Goal: Communication & Community: Answer question/provide support

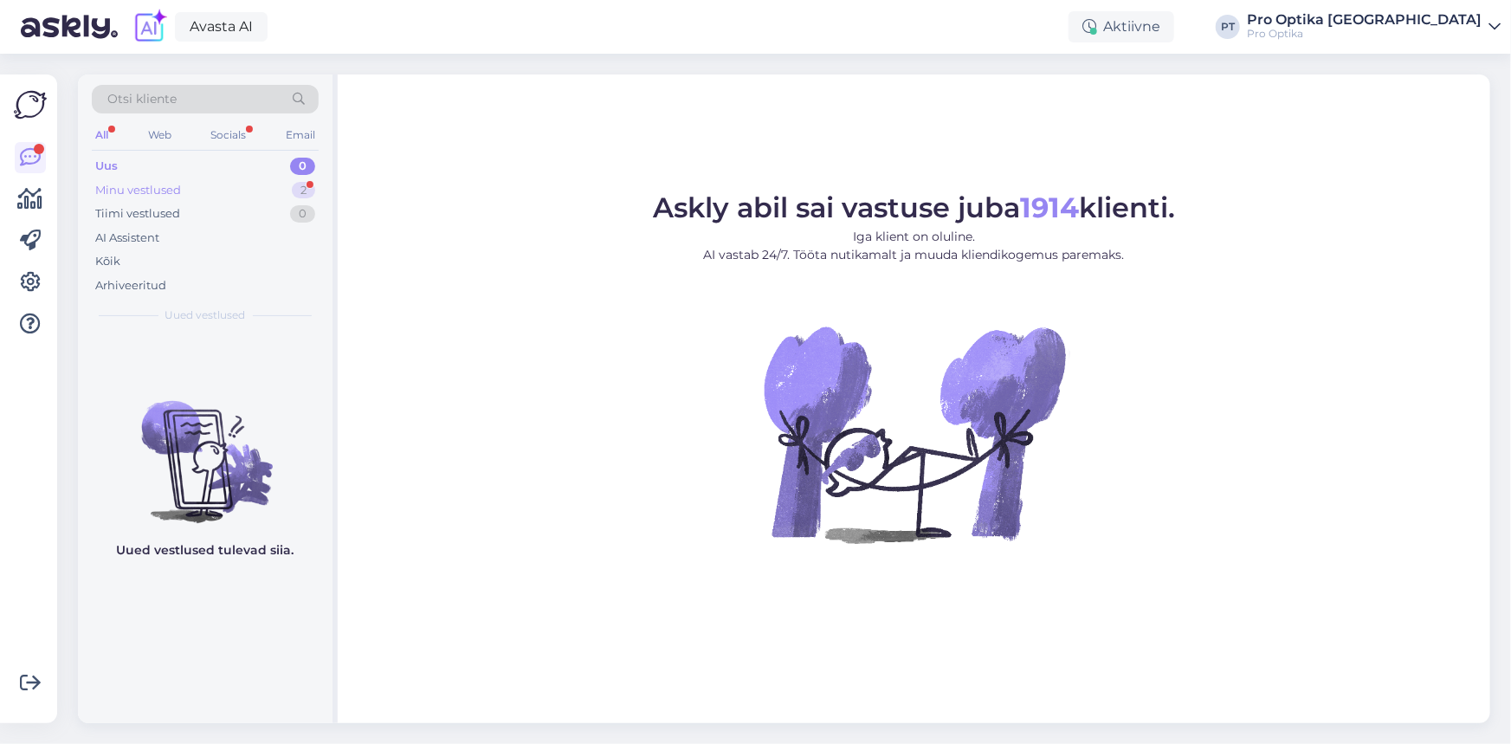
click at [169, 188] on div "Minu vestlused" at bounding box center [138, 190] width 86 height 17
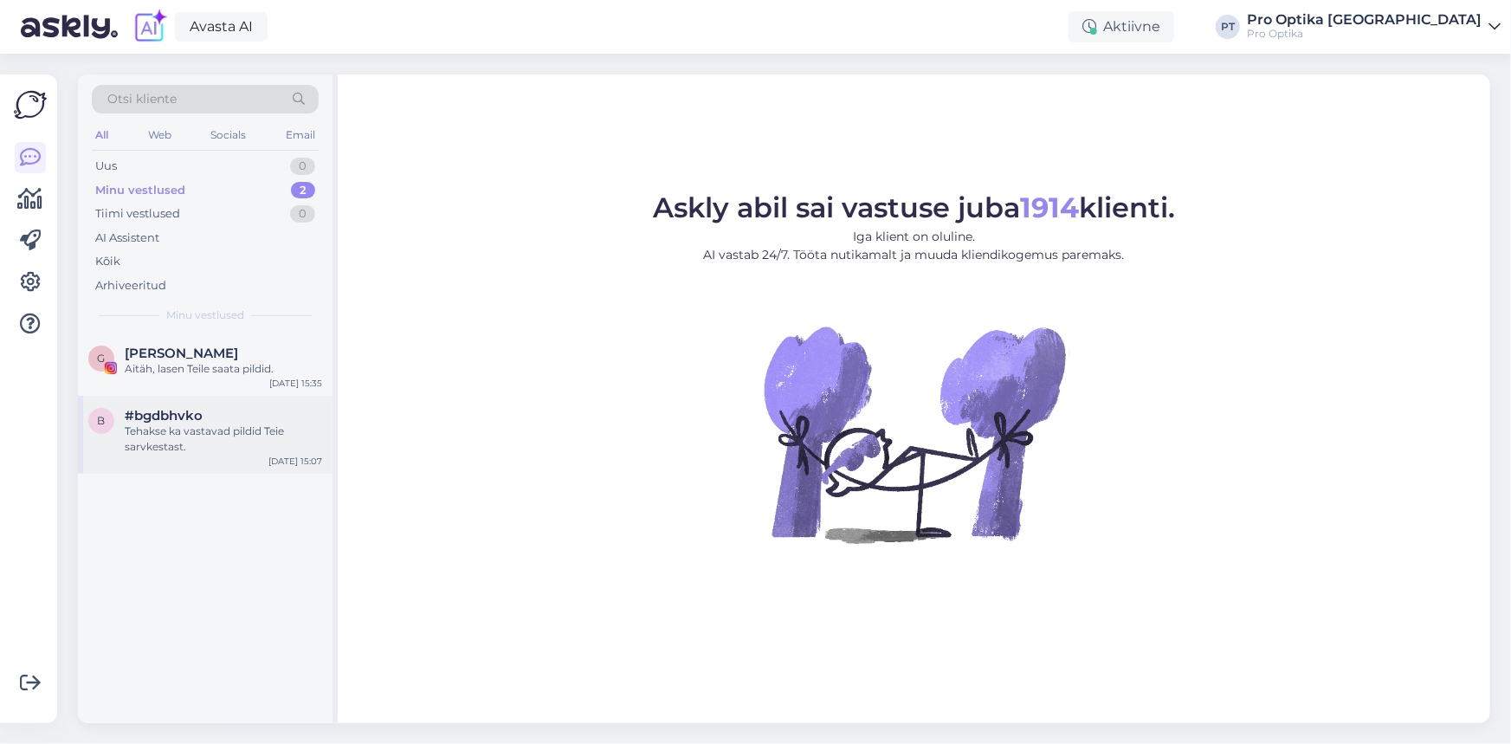
click at [219, 432] on div "Tehakse ka vastavad pildid Teie sarvkestast." at bounding box center [223, 438] width 197 height 31
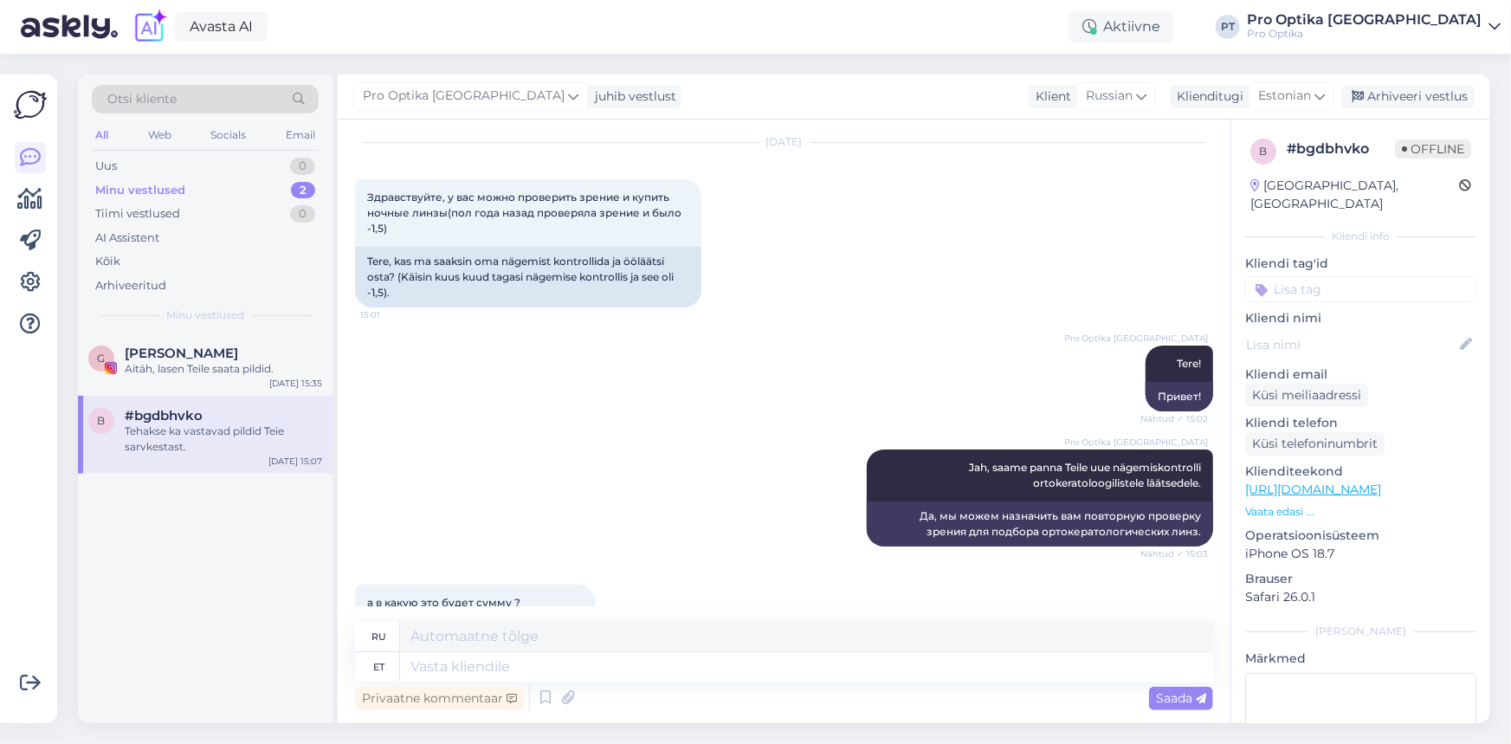
scroll to position [45, 0]
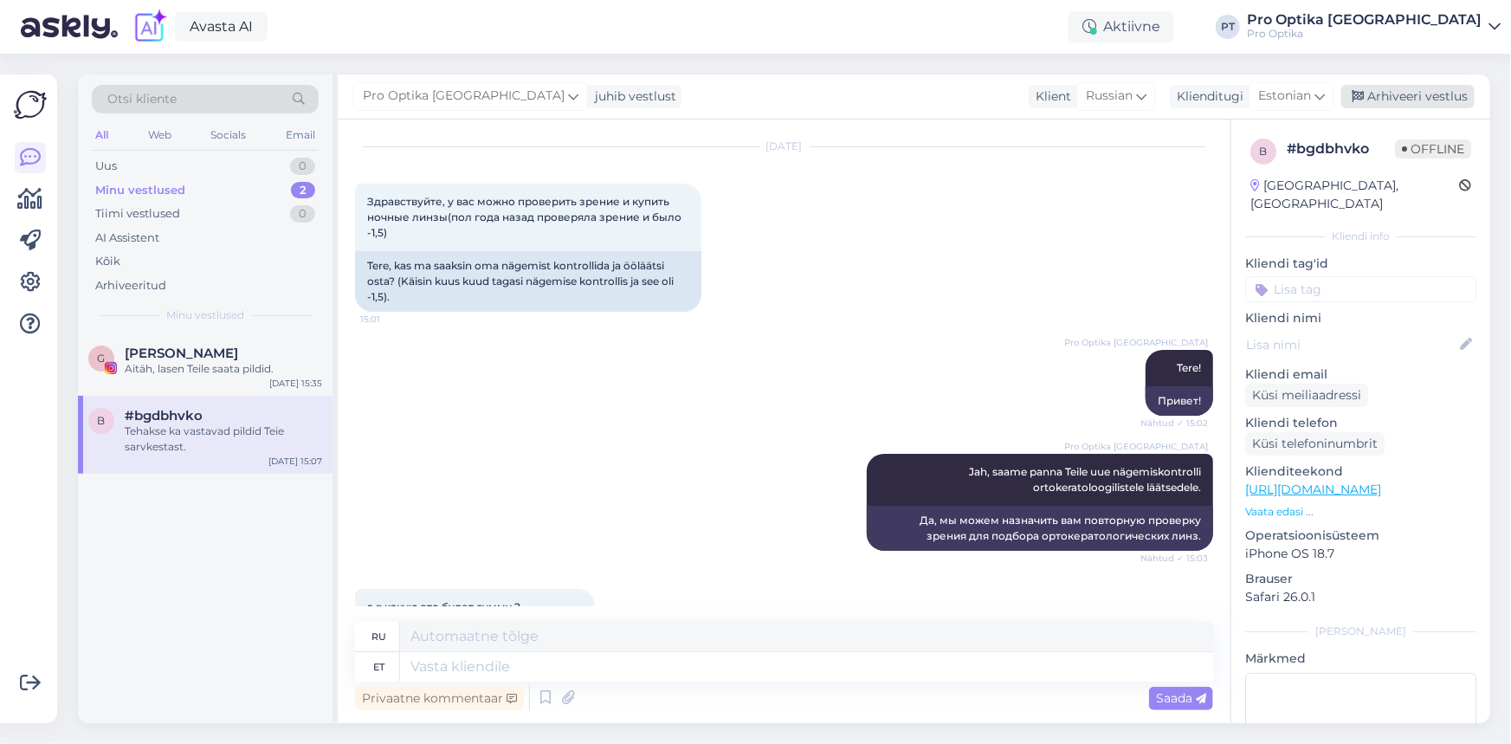
click at [1418, 103] on div "Arhiveeri vestlus" at bounding box center [1407, 96] width 133 height 23
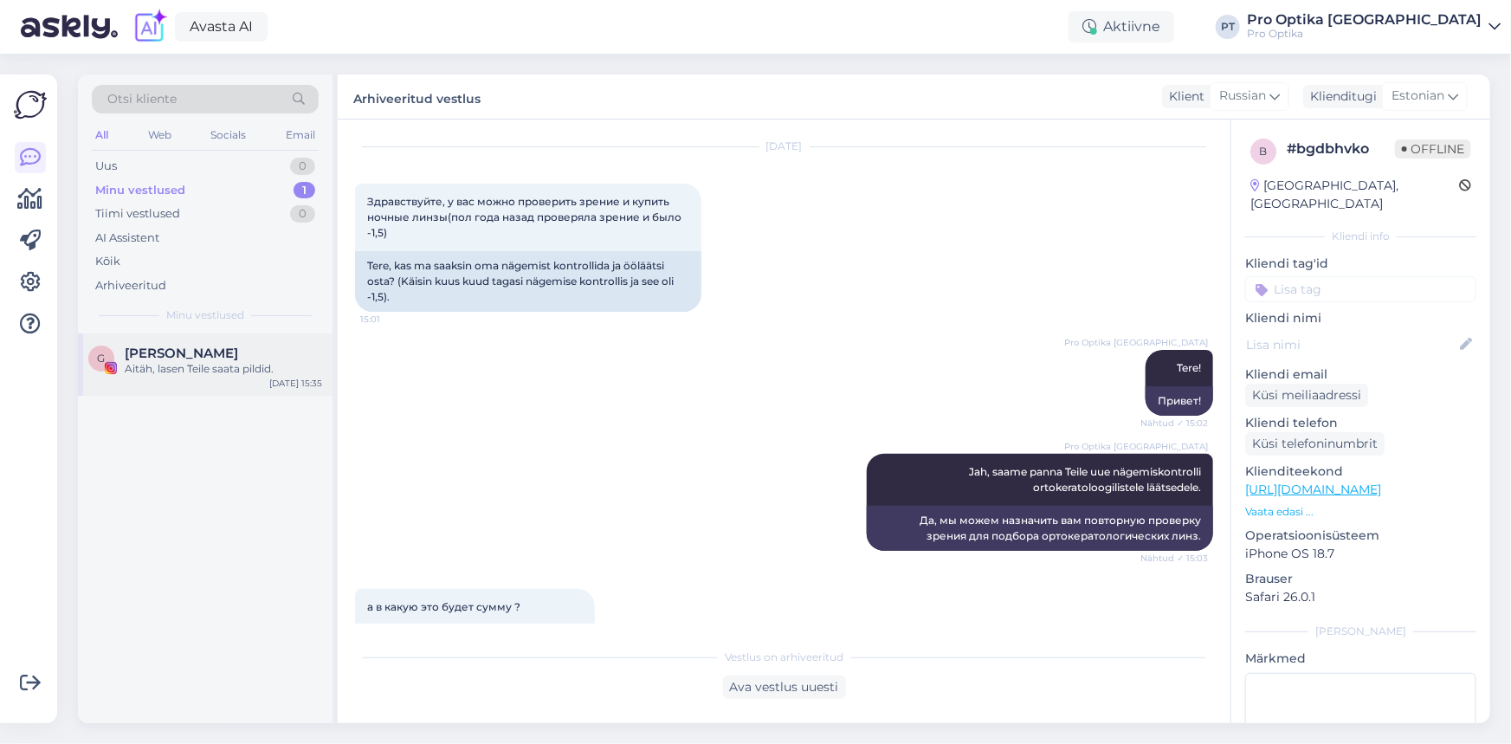
click at [165, 373] on div "Aitäh, lasen Teile saata pildid." at bounding box center [223, 369] width 197 height 16
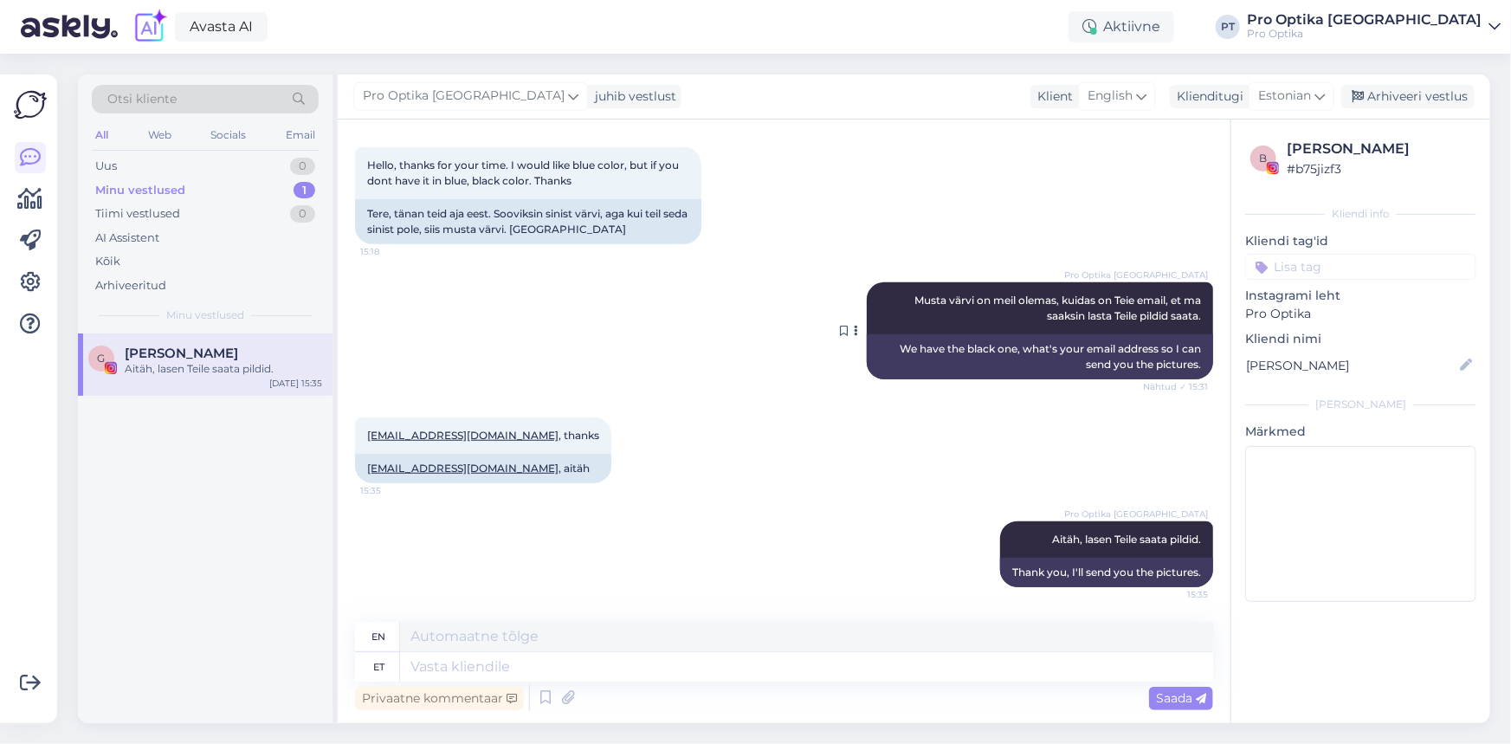
scroll to position [579, 0]
click at [171, 168] on div "Uus 0" at bounding box center [205, 166] width 227 height 24
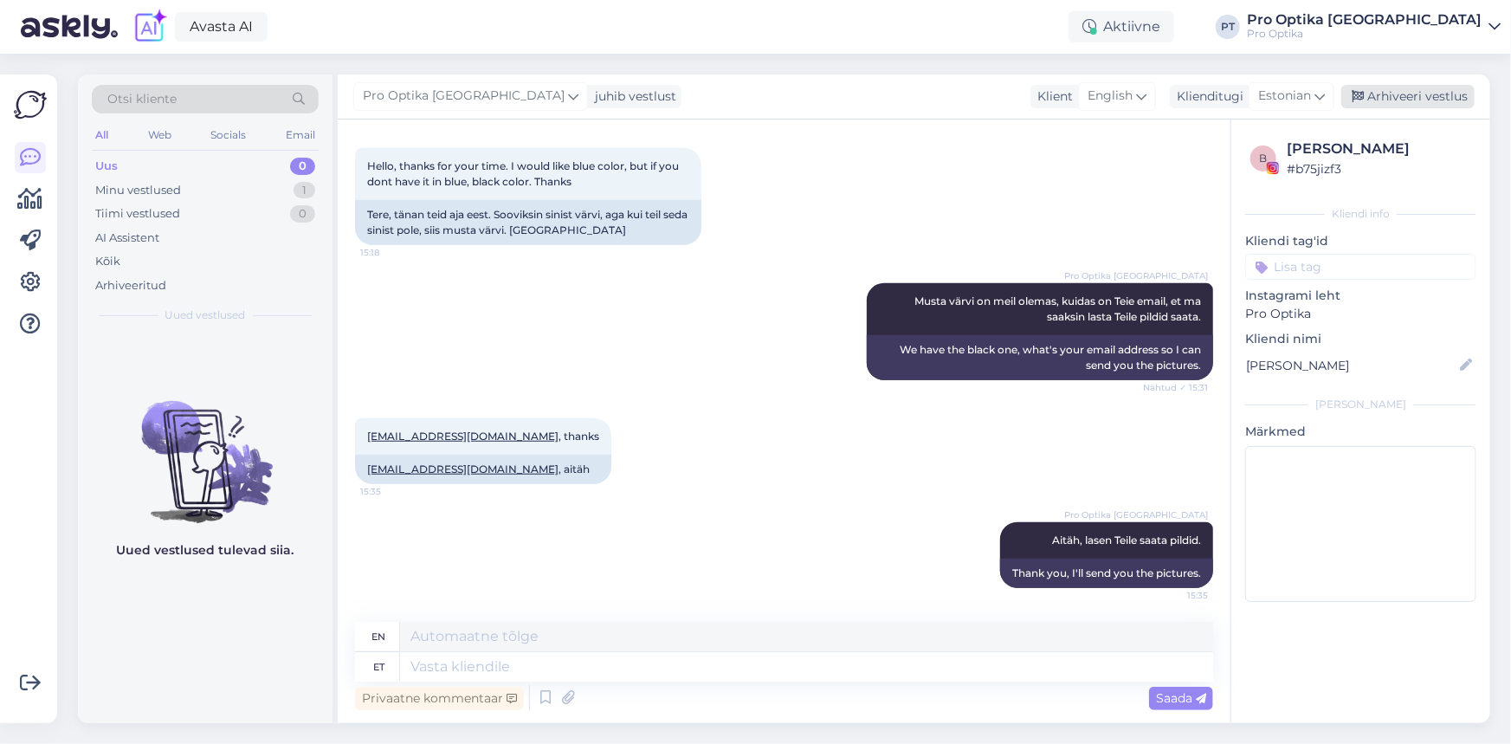
click at [1392, 101] on div "Arhiveeri vestlus" at bounding box center [1407, 96] width 133 height 23
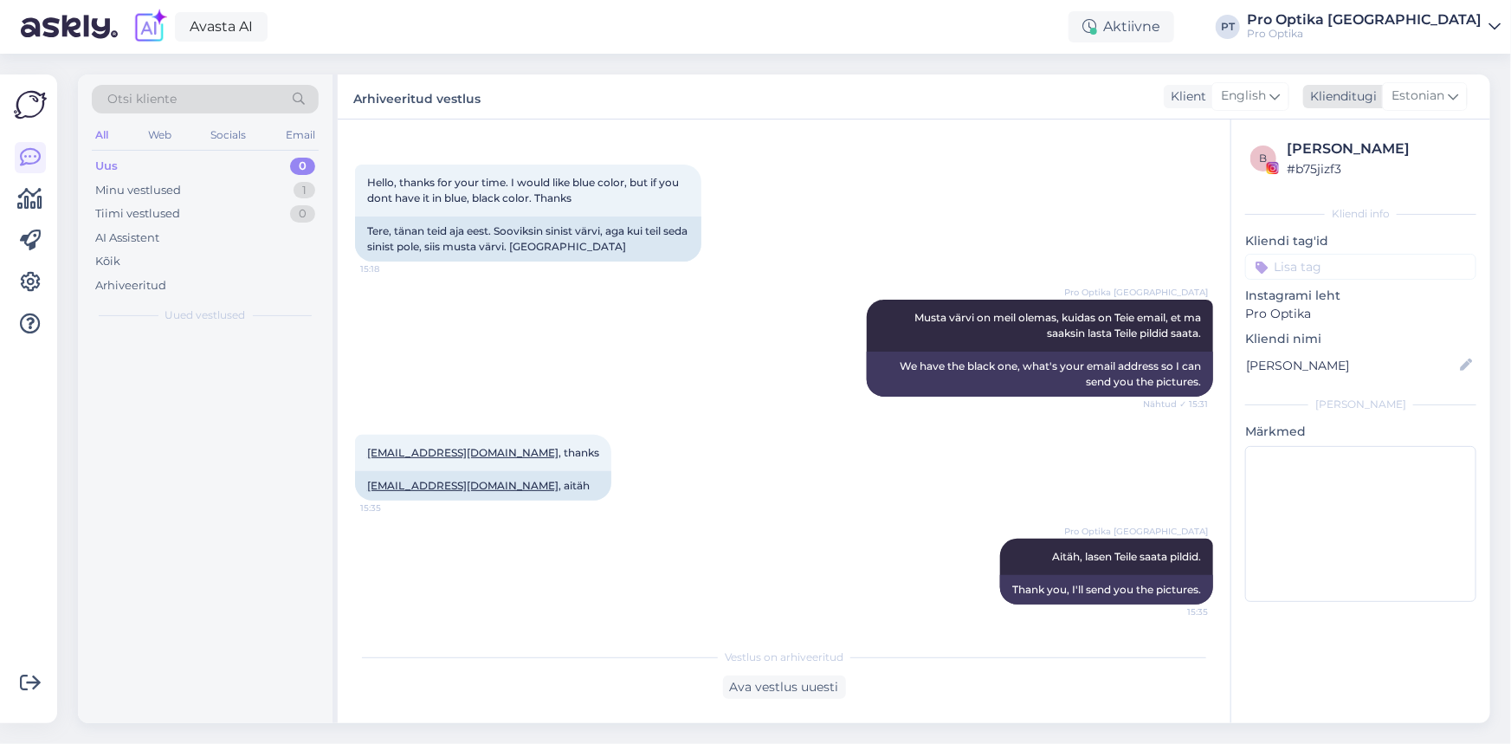
scroll to position [563, 0]
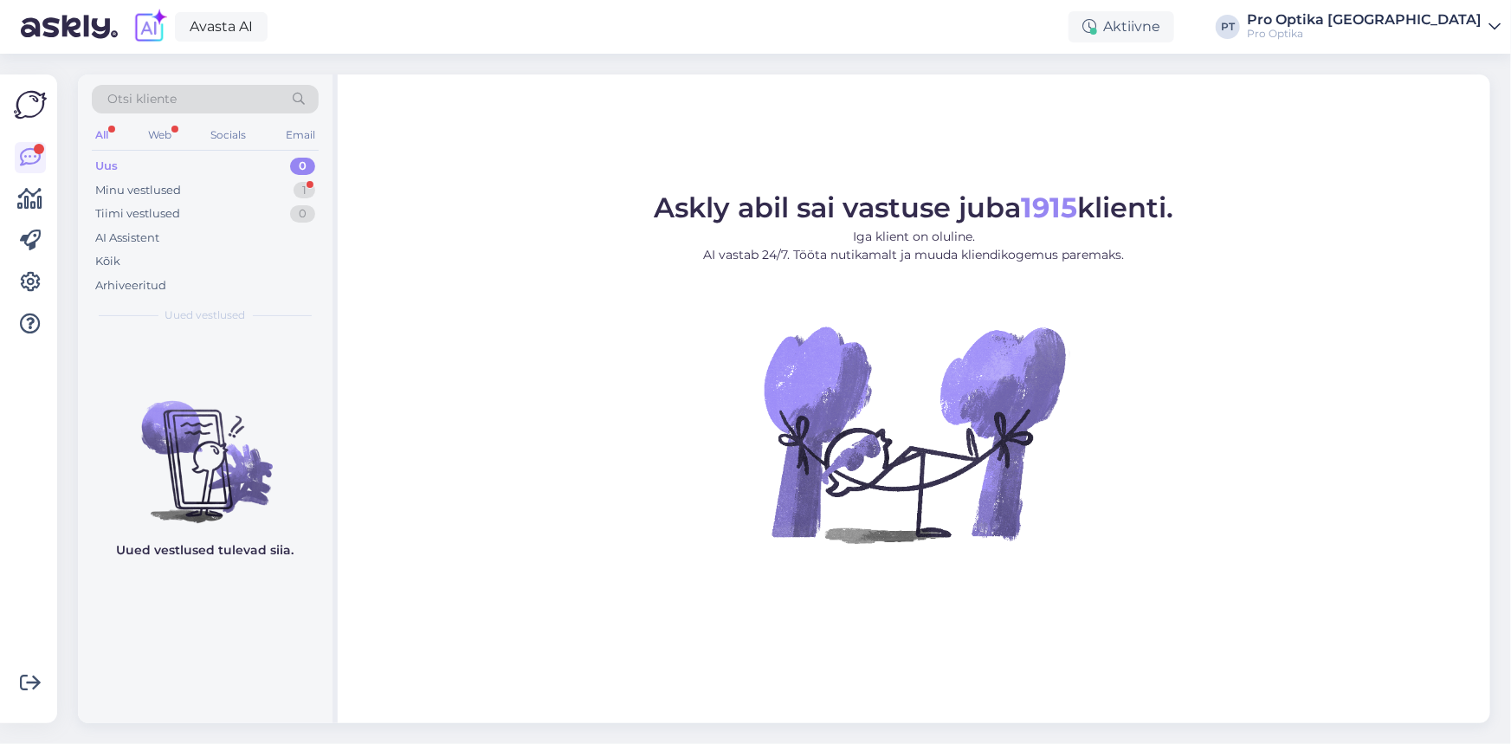
click at [103, 165] on div "Uus" at bounding box center [106, 166] width 23 height 17
click at [124, 187] on div "Minu vestlused" at bounding box center [138, 190] width 86 height 17
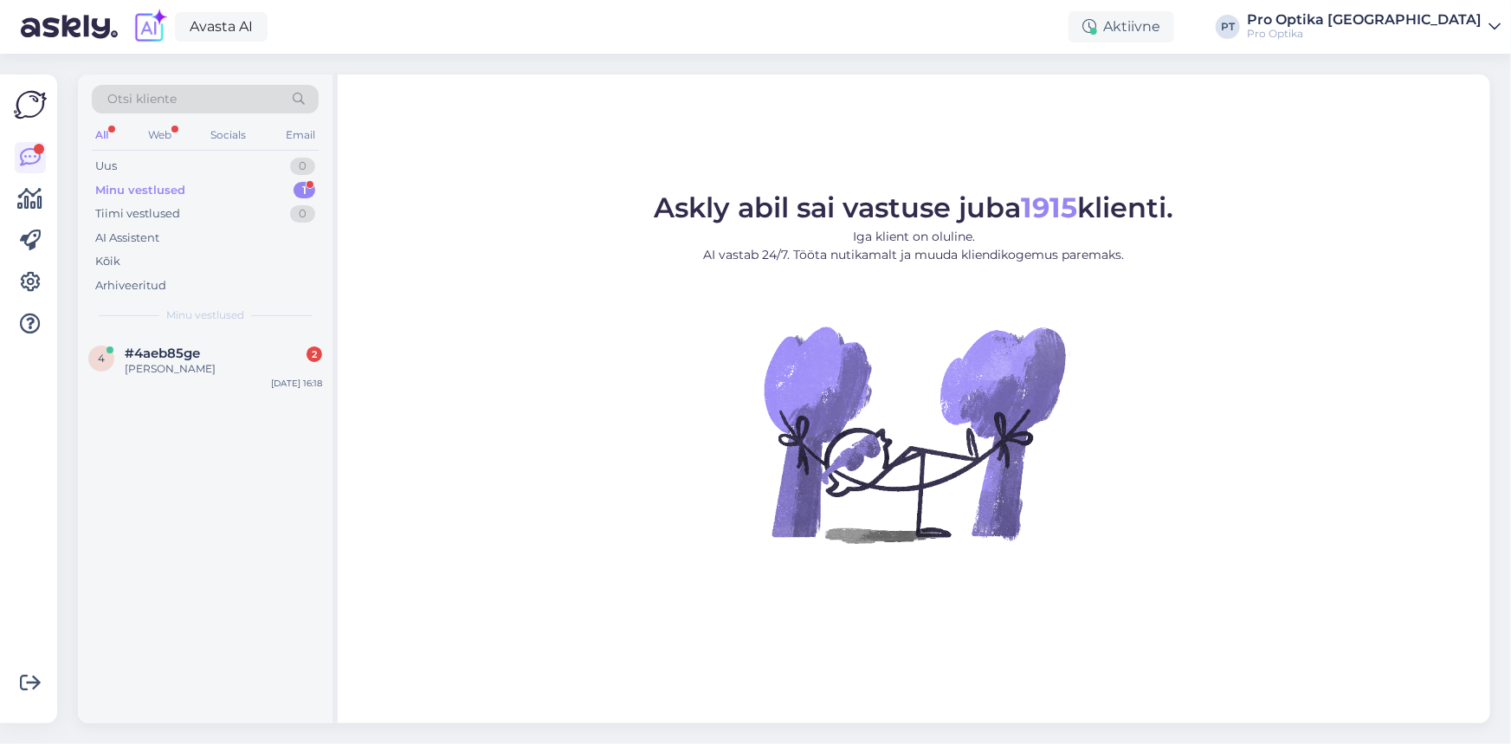
click at [145, 190] on div "Minu vestlused" at bounding box center [140, 190] width 90 height 17
click at [147, 359] on span "#4aeb85ge" at bounding box center [162, 353] width 75 height 16
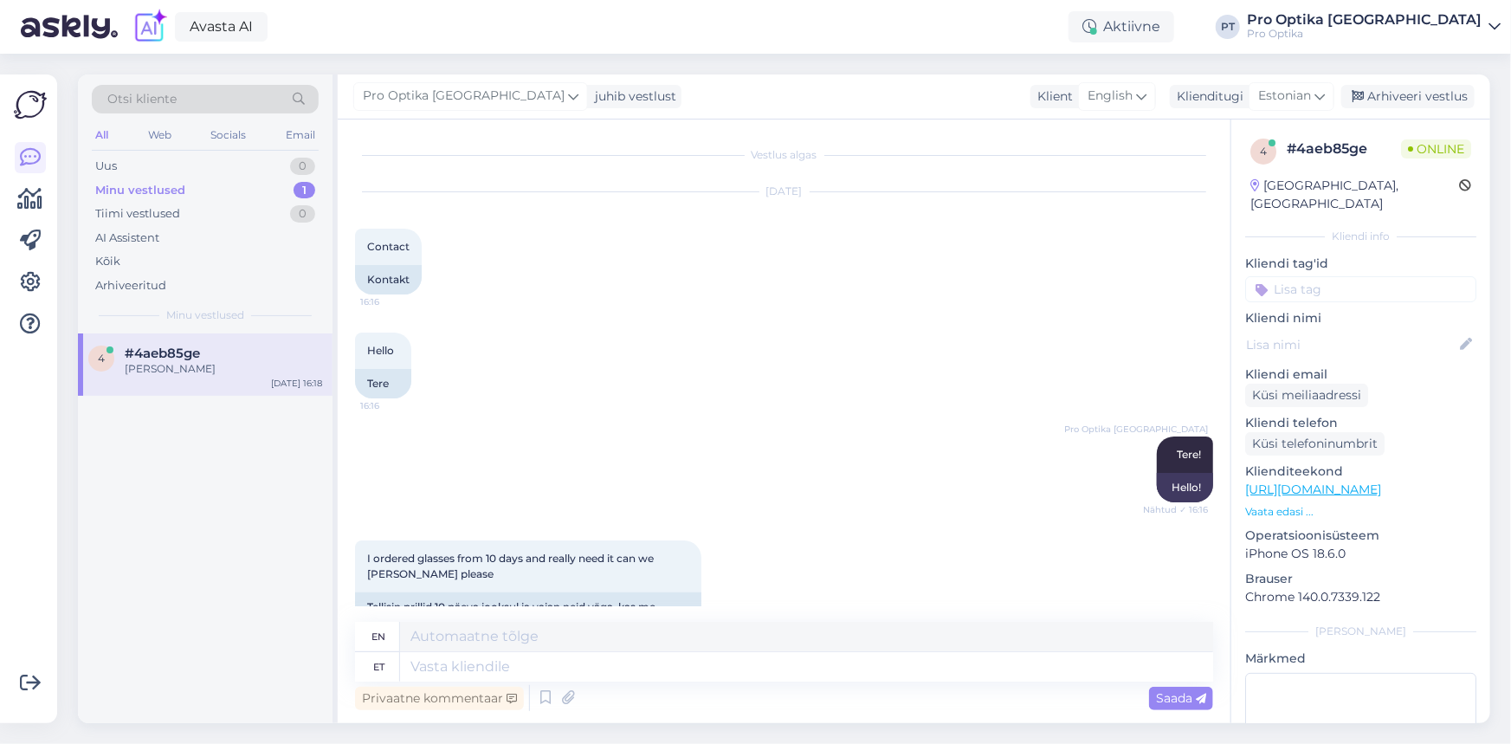
scroll to position [362, 0]
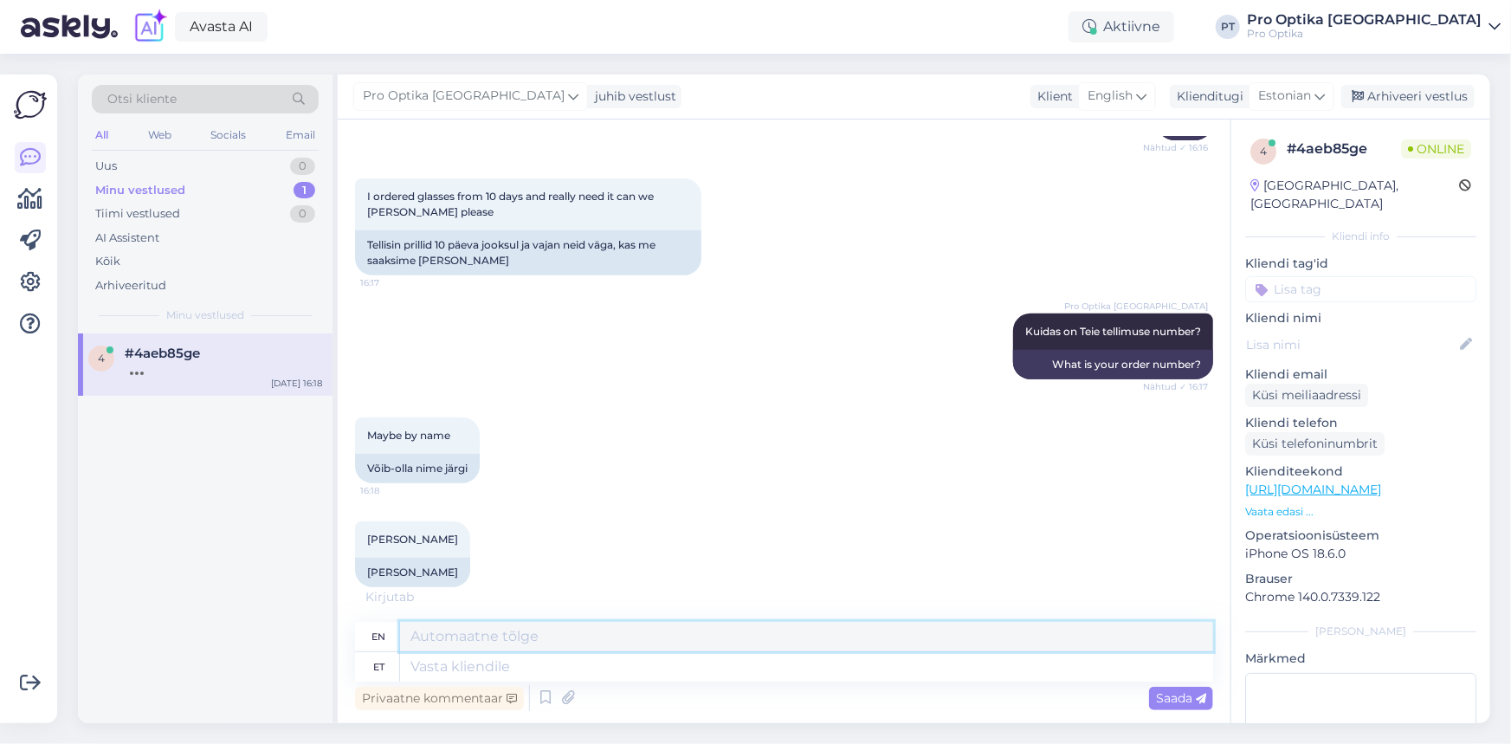
click at [465, 636] on textarea at bounding box center [806, 636] width 813 height 29
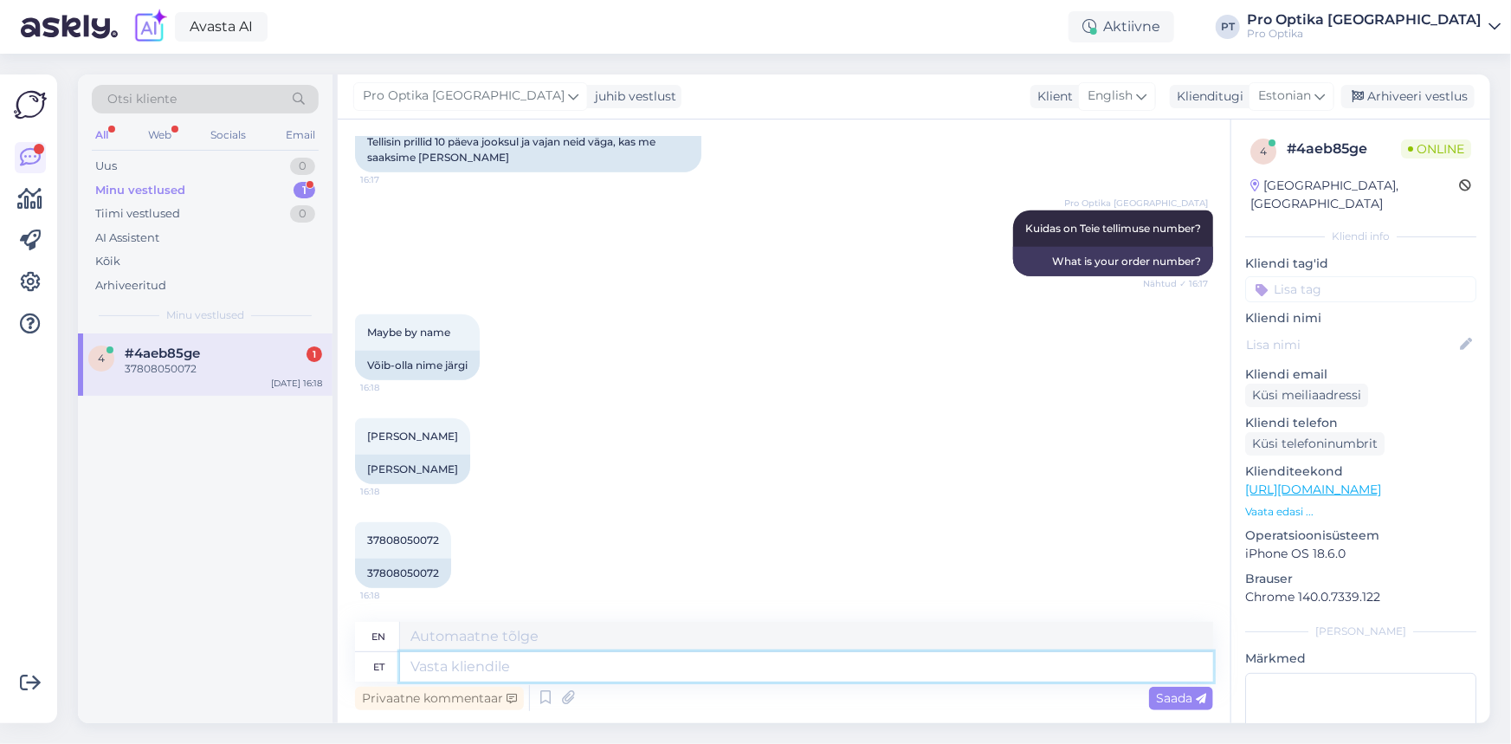
click at [462, 668] on textarea at bounding box center [806, 666] width 813 height 29
type textarea "kohe"
type textarea "immediately"
type textarea "kohe uurin"
type textarea "I'll check it out right away."
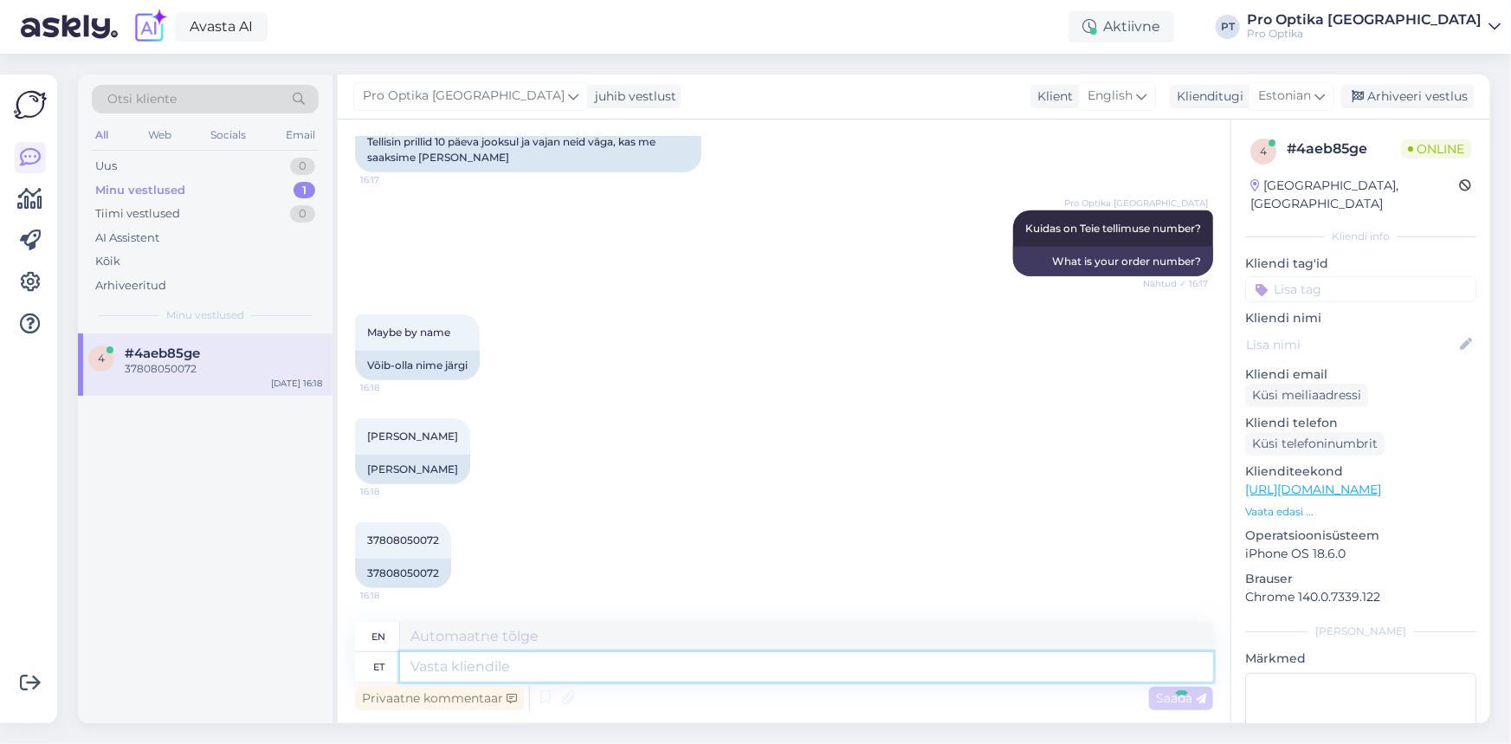
scroll to position [569, 0]
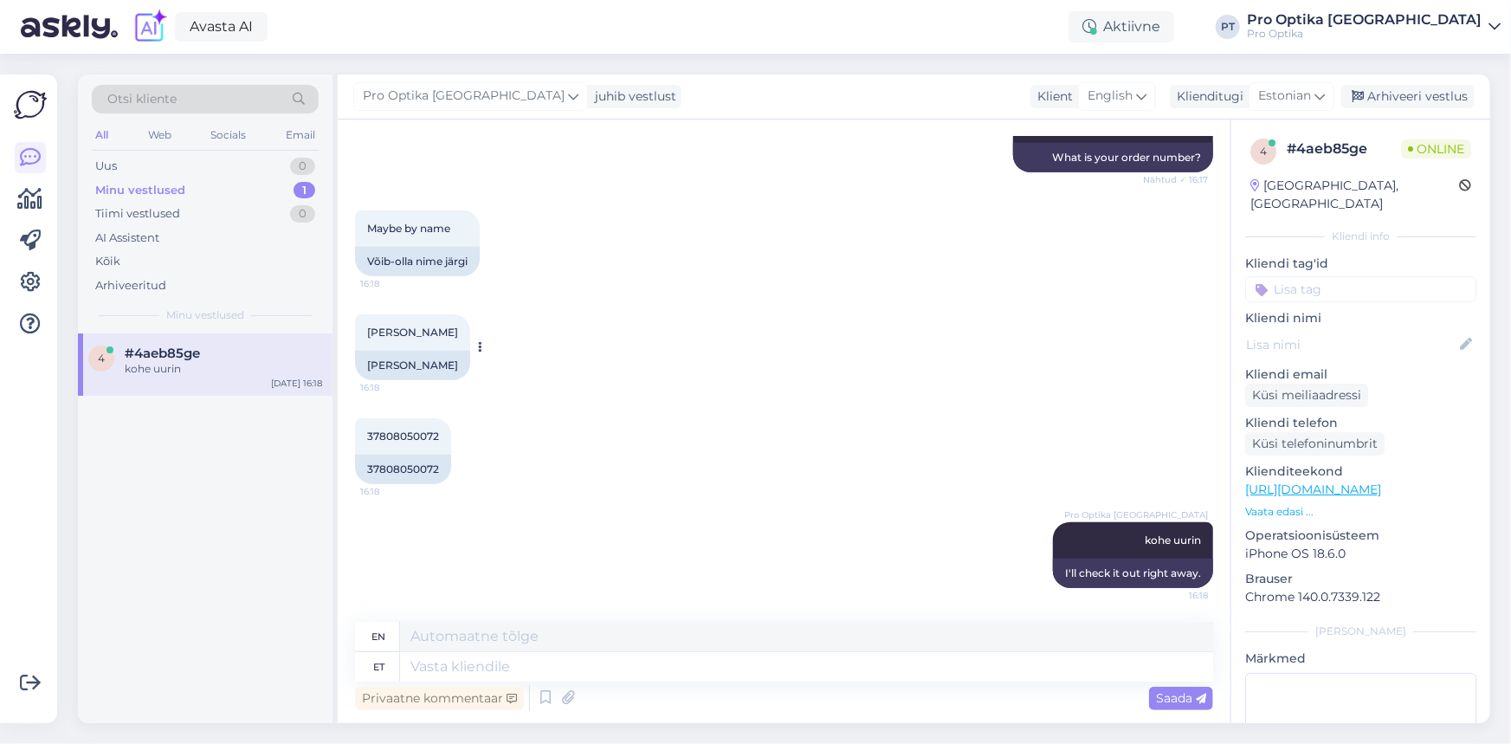
drag, startPoint x: 366, startPoint y: 331, endPoint x: 444, endPoint y: 331, distance: 77.9
click at [444, 331] on div "Mustafa rihawi 16:18" at bounding box center [412, 332] width 115 height 36
copy span "Mustafa rihawi"
click at [476, 657] on textarea at bounding box center [806, 666] width 813 height 29
type textarea "Kuna"
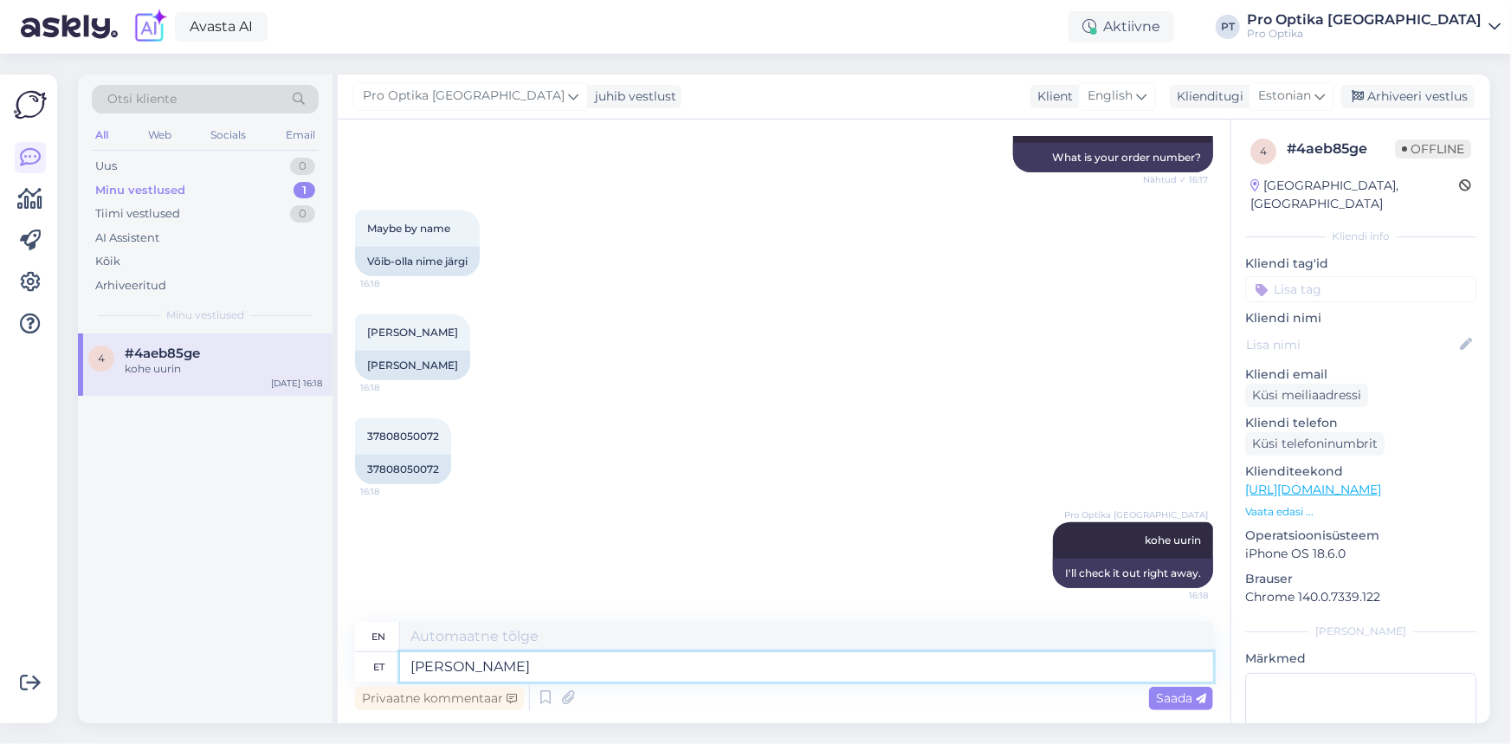
type textarea "Because"
type textarea "Kuna tegemist"
type textarea "Because it is"
type textarea "Kuna tegemist on mitmevaateliste k"
type textarea "Since it is a multi-perspective"
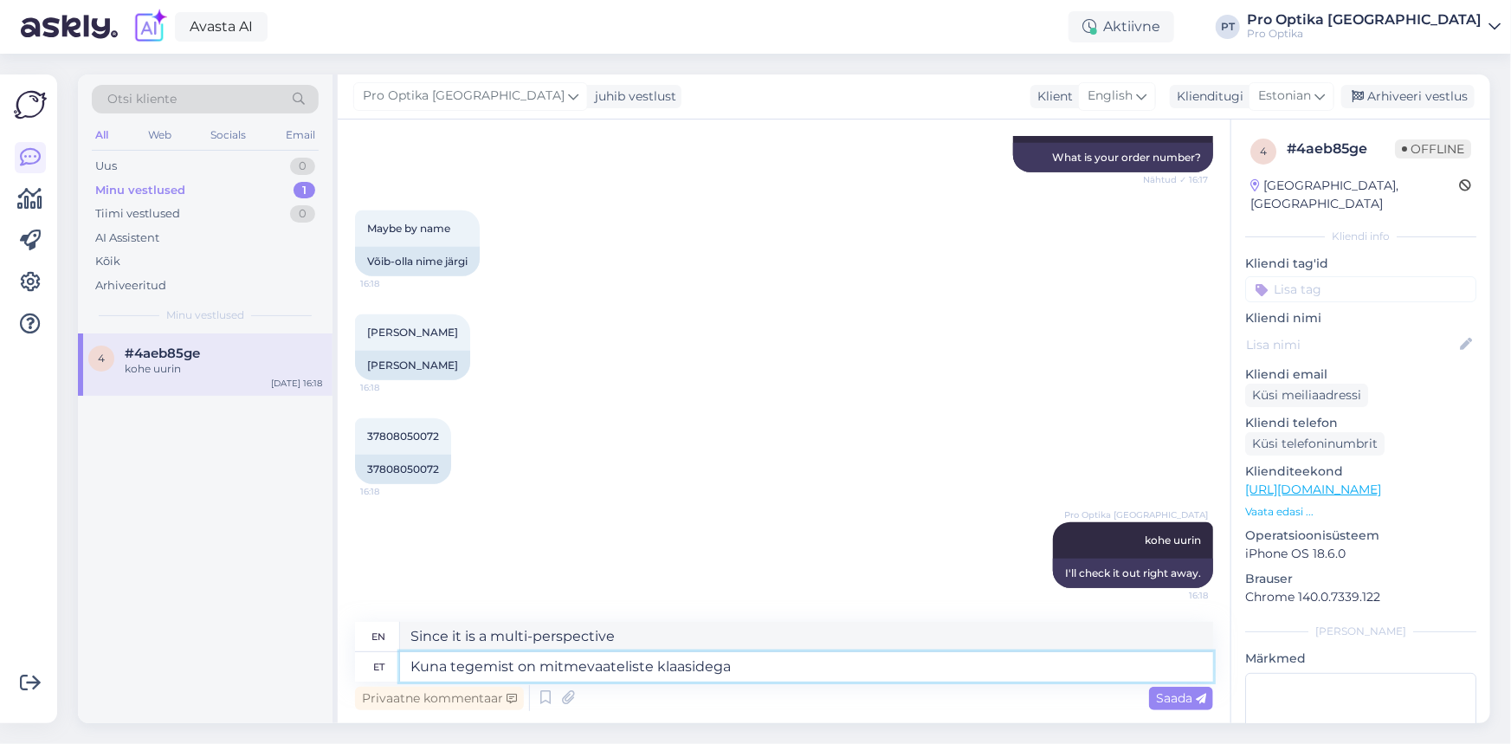
type textarea "Kuna tegemist on mitmevaateliste klaasidega s"
type textarea "Because these are multi-view glasses"
type textarea "Kuna tegemist on mitmevaateliste klaasidega siis"
type textarea "Since these are multi-view glasses,"
type textarea "Kuna tegemist on mitmevaateliste klaasidega siis nende t"
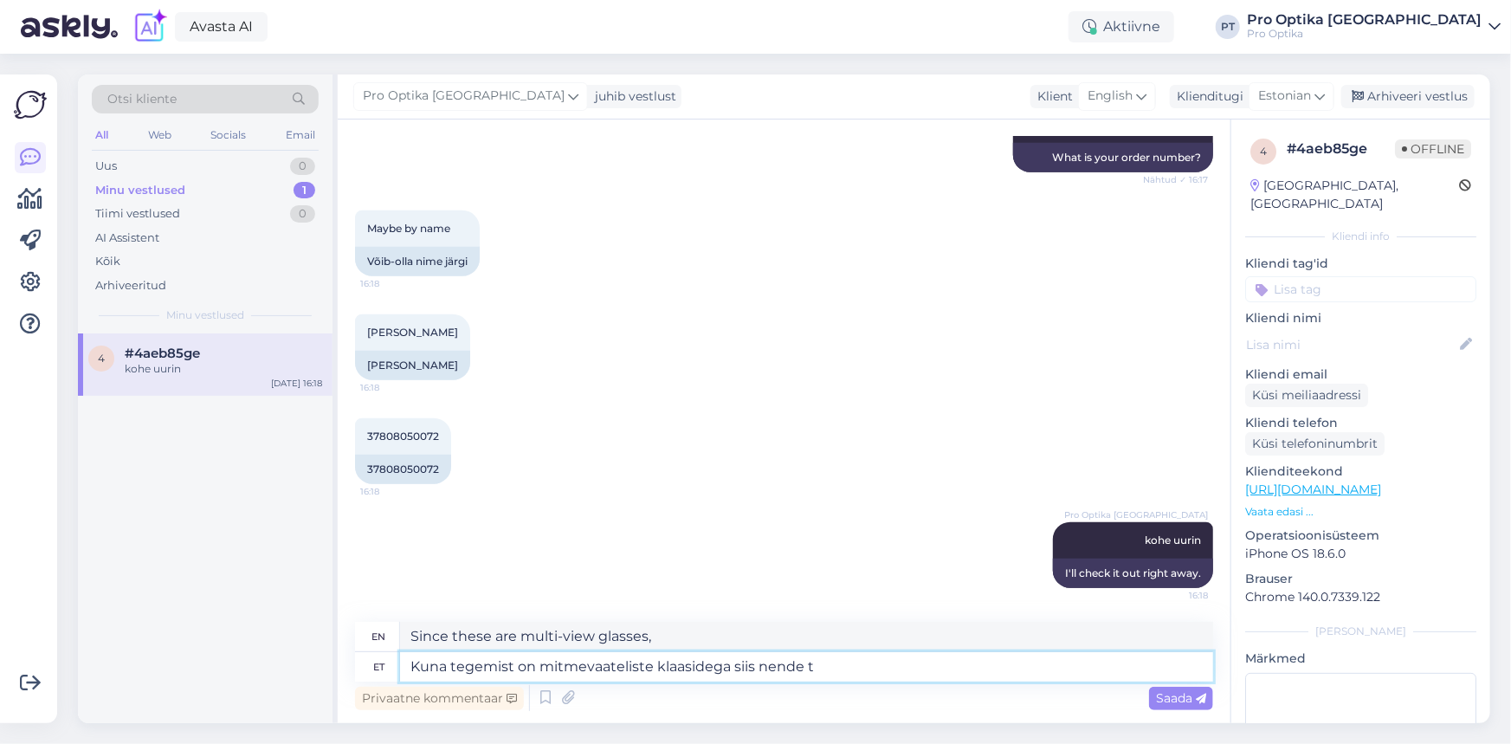
type textarea "Since these are multi-view glasses, their"
type textarea "Kuna tegemist on mitmevaateliste klaasidega siis nende tellimuse"
type textarea "Since these are multi-view glasses, their order"
type textarea "Kuna tegemist on mitmevaateliste klaasidega siis nende tellimuse a"
type textarea "Since these are multi-view glasses, their order is a"
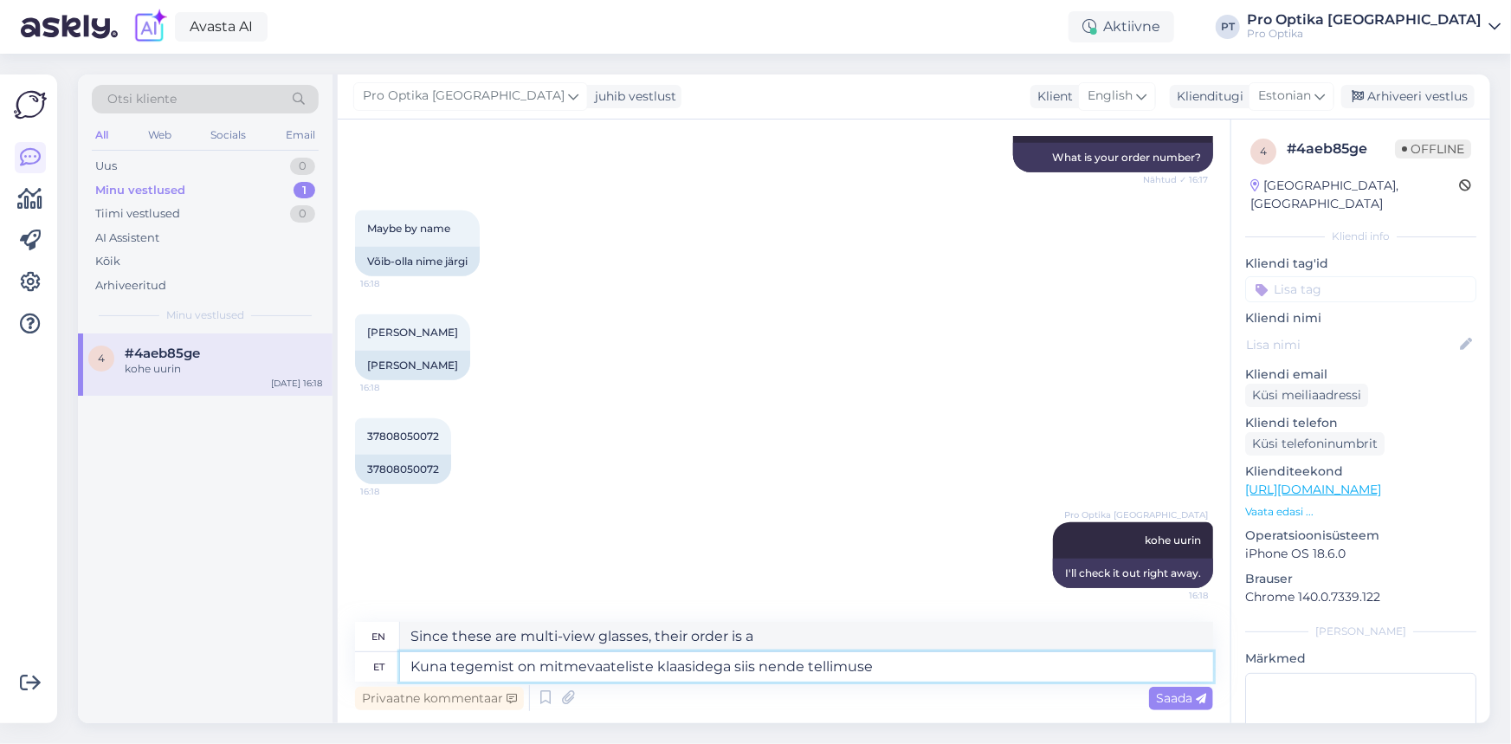
type textarea "Kuna tegemist on mitmevaateliste klaasidega siis nende tellimuse"
type textarea "Since these are multi-view glasses, their order"
type textarea "Kuna tegemist on mitmevaateliste klaasidega siis nende tellimise a"
type textarea "Since these are multi-view glasses, ordering them"
type textarea "Kuna tegemist on mitmevaateliste klaasidega siis nende tellimise aeg"
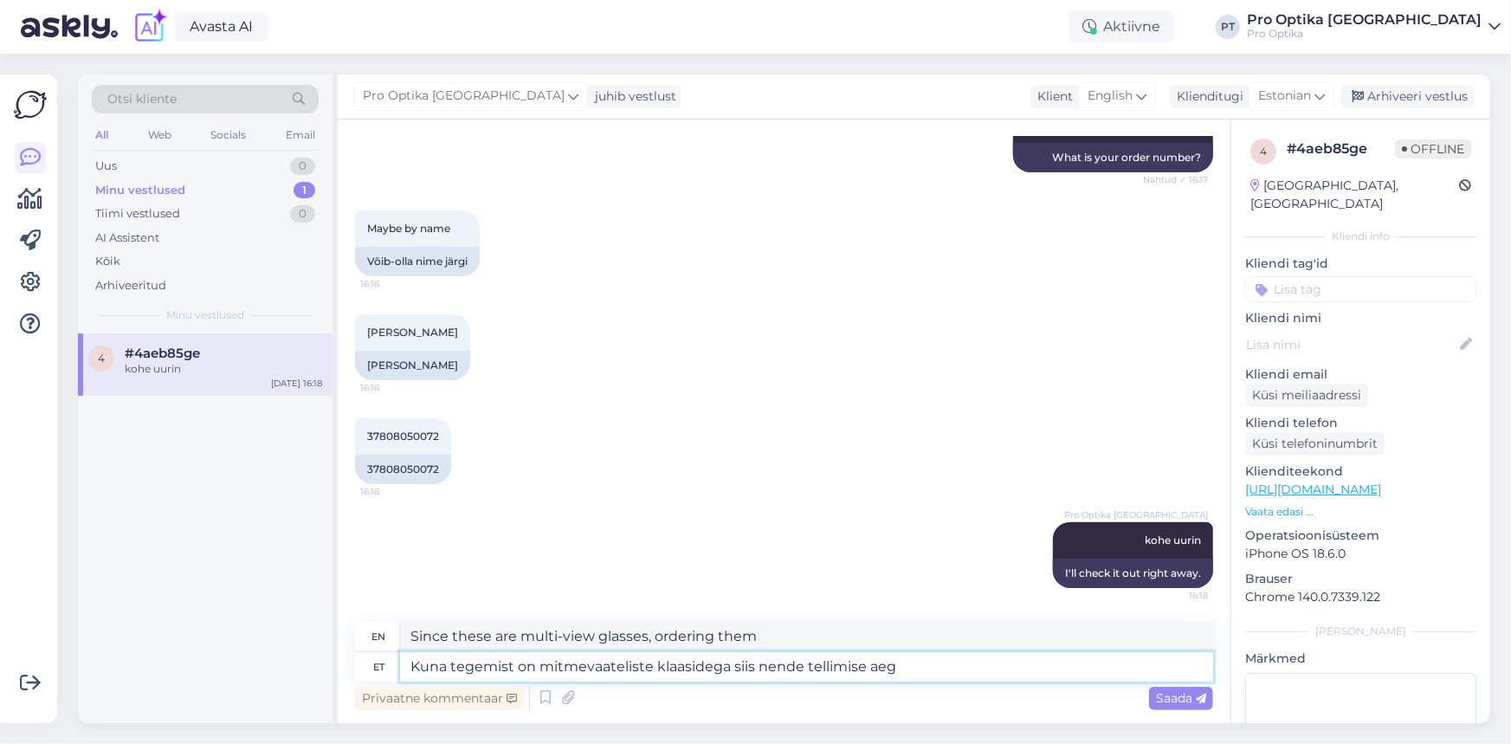
type textarea "Since these are multi-vision glasses, the time to order them is"
type textarea "Kuna tegemist on mitmevaateliste klaasidega siis nende tellimise aeg on pikem."
type textarea "Since these are multi-vision glasses, the ordering time is longer."
type textarea "Kuna tegemist on mitmevaateliste klaasidega siis nende tellimise aeg on pikem. …"
type textarea "Since these are multi-vision glasses, the ordering time is longer. Deadline"
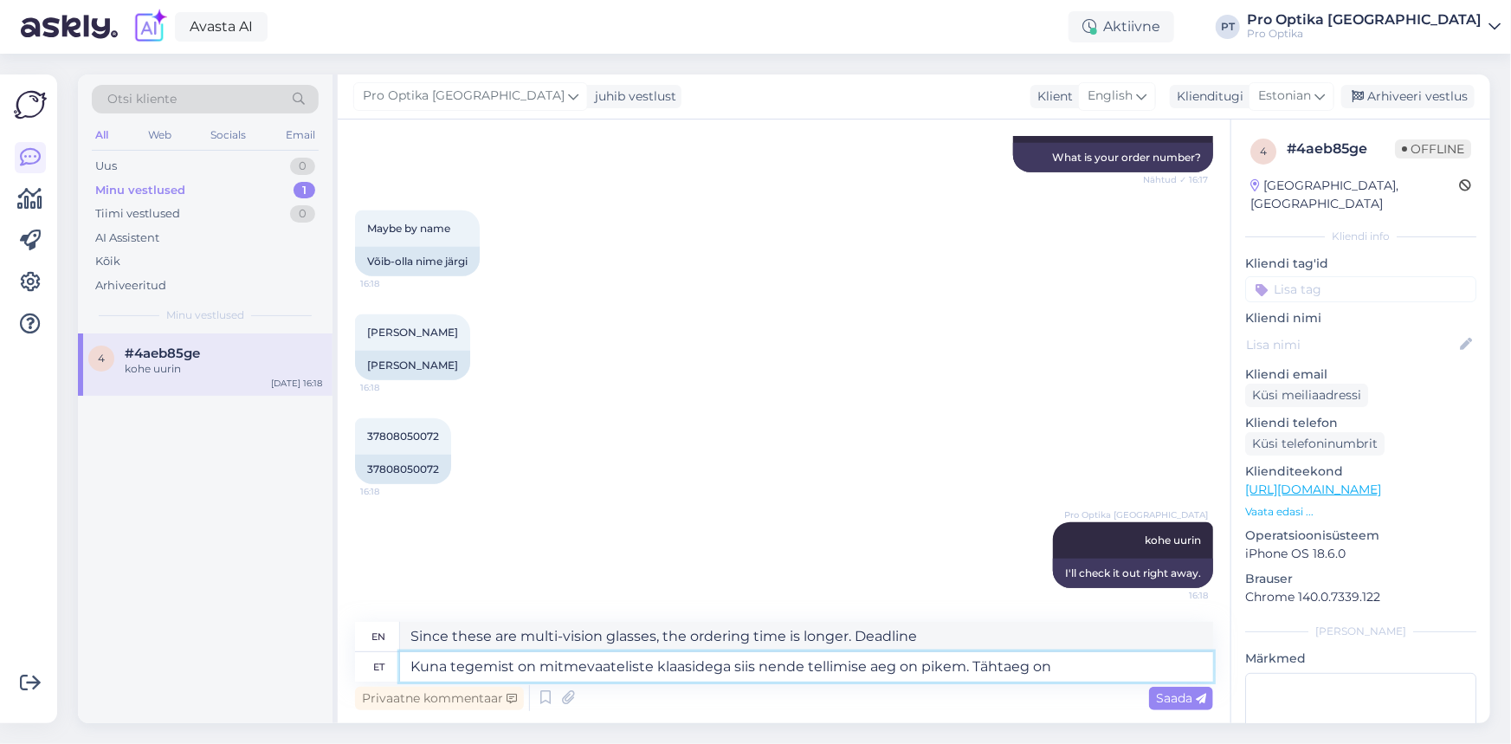
type textarea "Kuna tegemist on mitmevaateliste klaasidega siis nende tellimise aeg on pikem. …"
type textarea "Since these are multi-vision glasses, the ordering time is longer. The deadline…"
type textarea "Kuna tegemist on mitmevaateliste klaasidega siis nende tellimise aeg on pikem. …"
type textarea "Since these are multi-vision glasses, the ordering time is longer. The deadline…"
type textarea "Kuna tegemist on mitmevaateliste klaasidega siis nende tellimise aeg on pikem. …"
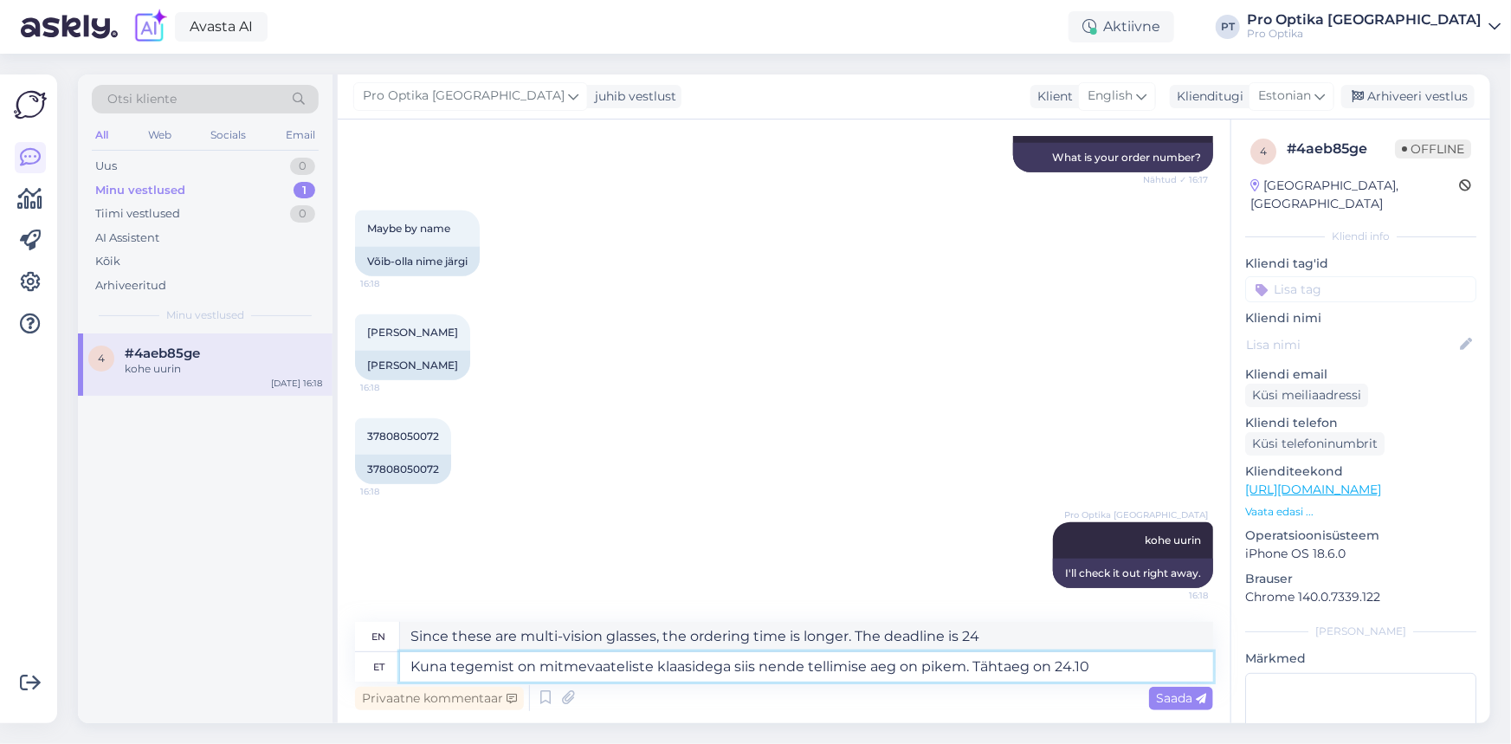
type textarea "Since these are multi-vision glasses, the ordering time is longer. The deadline…"
type textarea "Kuna tegemist on mitmevaateliste klaasidega siis nende tellimise aeg on pikem. …"
type textarea "Since these are multi-vision glasses, the ordering time is longer. The deadline…"
type textarea "Kuna tegemist on mitmevaateliste klaasidega siis nende tellimise aeg on pikem. …"
type textarea "Since these are multi-vision glasses, the time to order them is longer. The dea…"
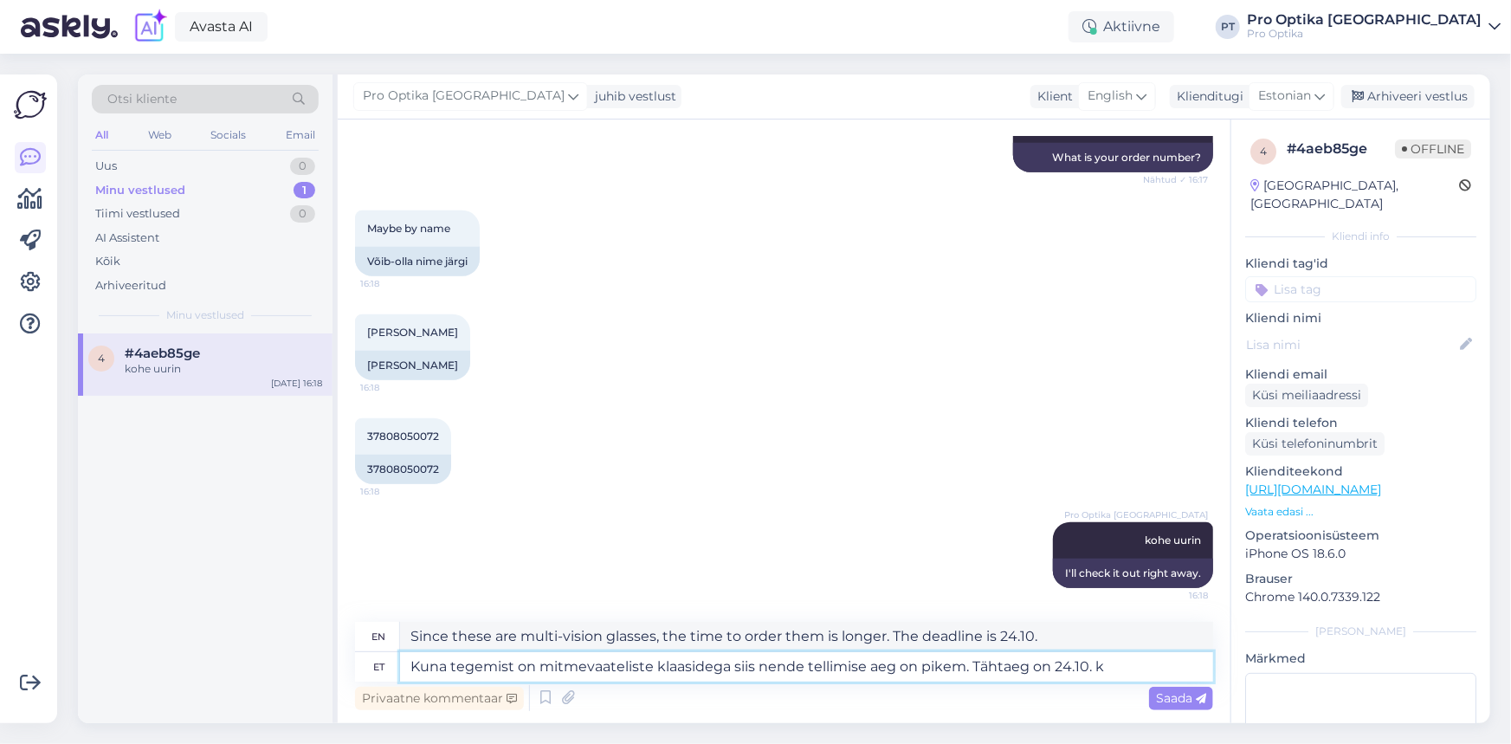
type textarea "Kuna tegemist on mitmevaateliste klaasidega siis nende tellimise aeg on pikem. …"
type textarea "Since these are multi-vision glasses, the ordering time is longer. The deadline…"
type textarea "Kuna tegemist on mitmevaateliste klaasidega siis nende tellimise aeg on pikem. …"
type textarea "Since these are multi-vision glasses, the time to order them is longer. The dea…"
type textarea "Kuna tegemist on mitmevaateliste klaasidega siis nende tellimise aeg on pikem. …"
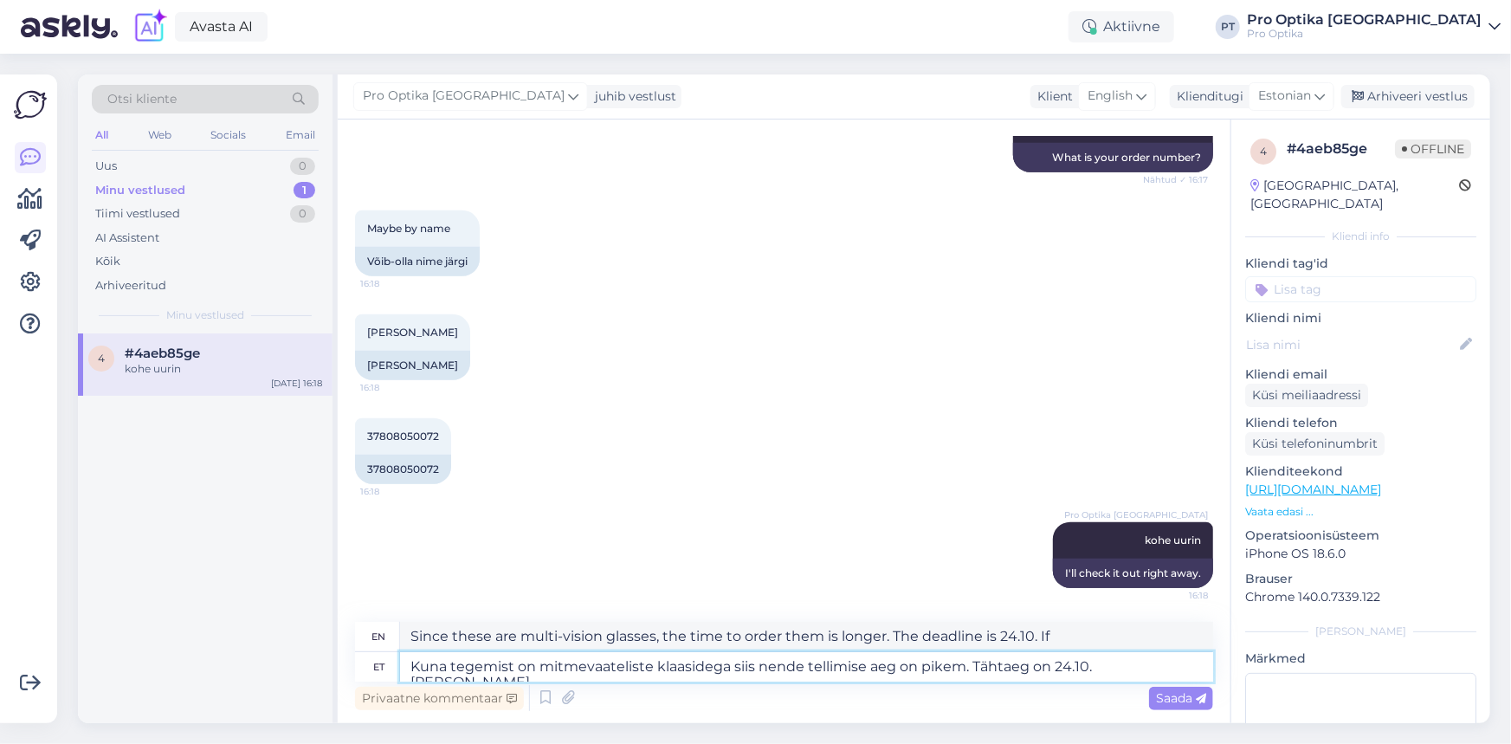
type textarea "Since these are multi-vision glasses, the ordering time is longer. The deadline…"
type textarea "Kuna tegemist on mitmevaateliste klaasidega siis nende tellimise aeg on pikem. …"
type textarea "Since these are multi-vision glasses, the ordering time is longer. The deadline…"
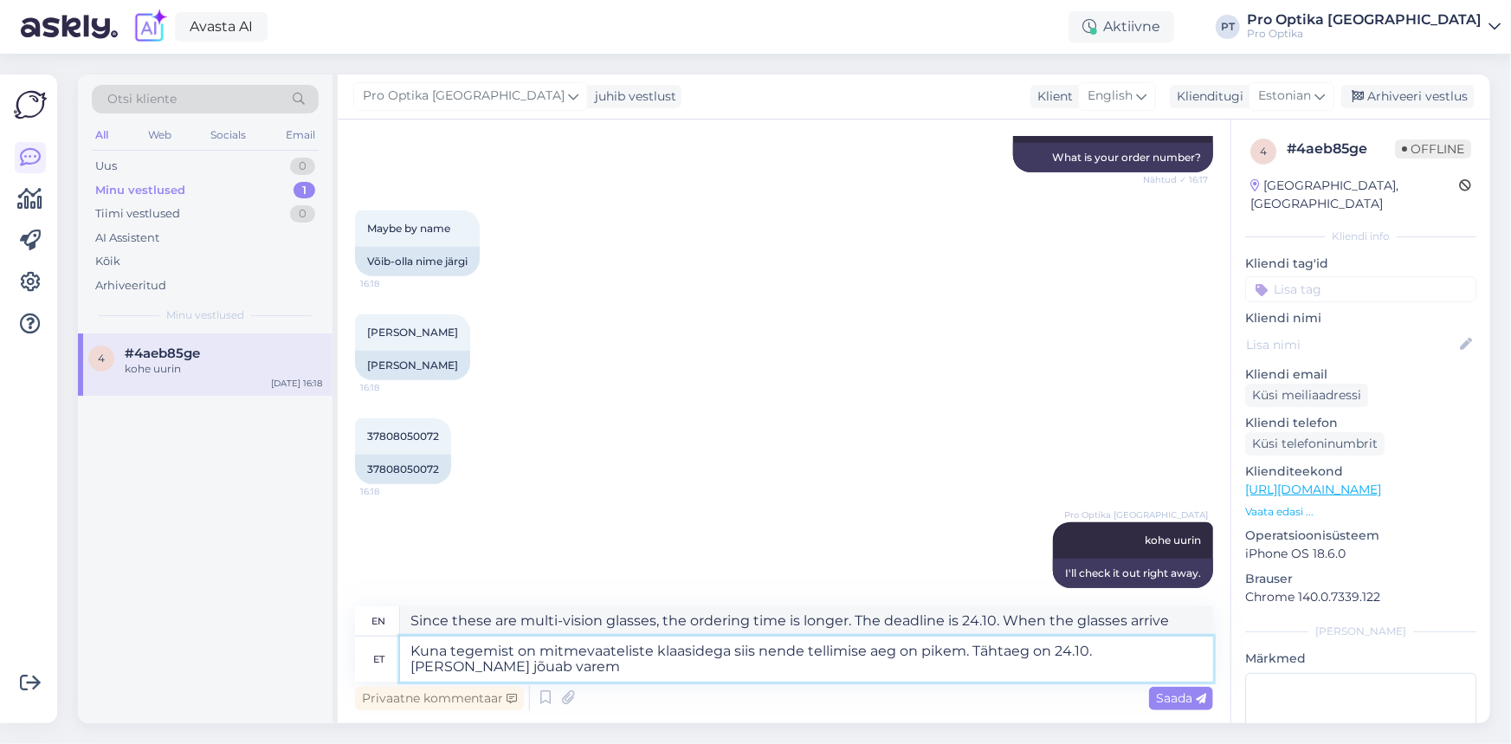
type textarea "Kuna tegemist on mitmevaateliste klaasidega siis nende tellimise aeg on pikem. …"
type textarea "Since these are multi-vision glasses, the ordering time is longer. The deadline…"
type textarea "Kuna tegemist on mitmevaateliste klaasidega siis nende tellimise aeg on pikem. …"
type textarea "Since these are multi-vision glasses, the ordering time is longer. The deadline…"
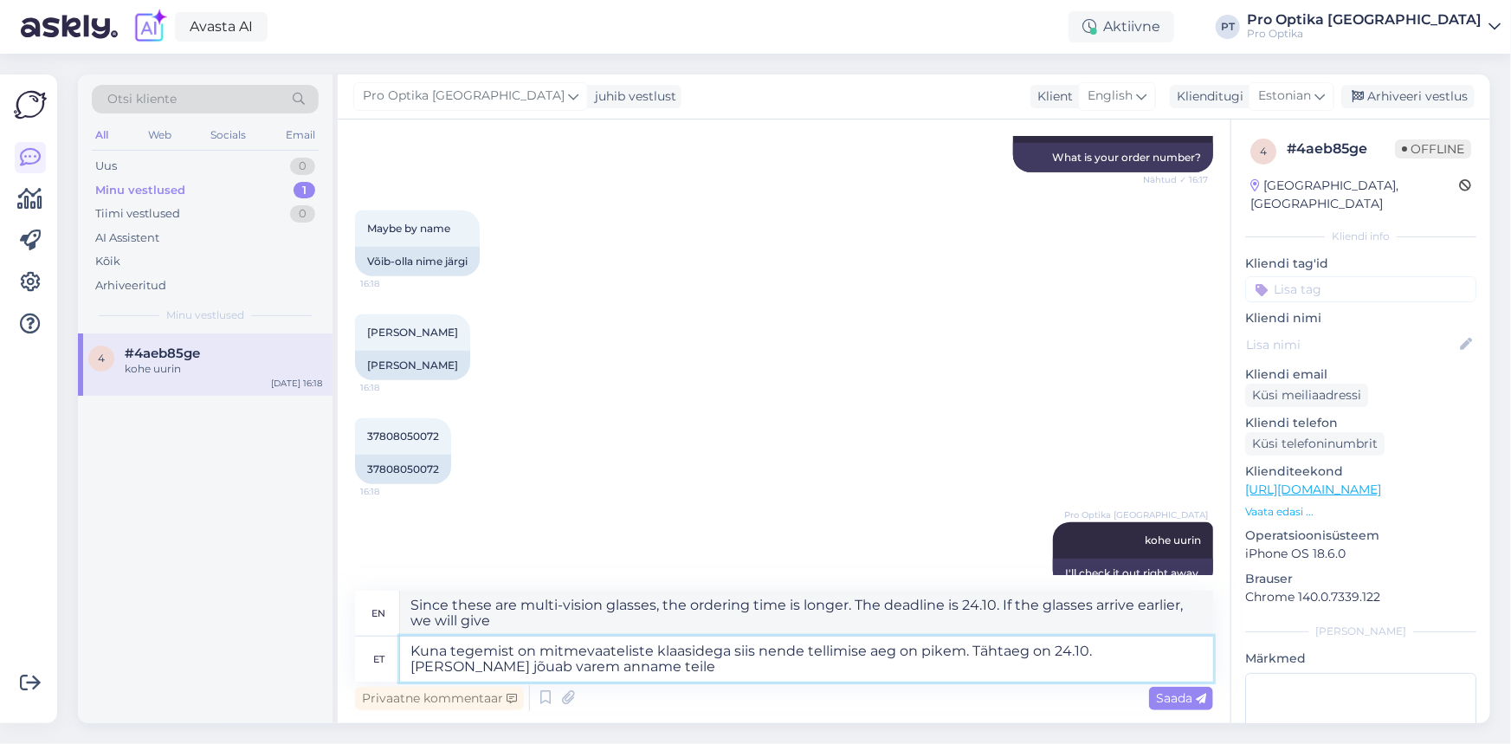
type textarea "Kuna tegemist on mitmevaateliste klaasidega siis nende tellimise aeg on pikem. …"
type textarea "Since these are multi-vision glasses, the ordering time is longer. The deadline…"
type textarea "Kuna tegemist on mitmevaateliste klaasidega siis nende tellimise aeg on pikem. …"
type textarea "Since these are multi-vision glasses, the ordering time is longer. The deadline…"
type textarea "Kuna tegemist on mitmevaateliste klaasidega siis nende tellimise aeg on pikem. …"
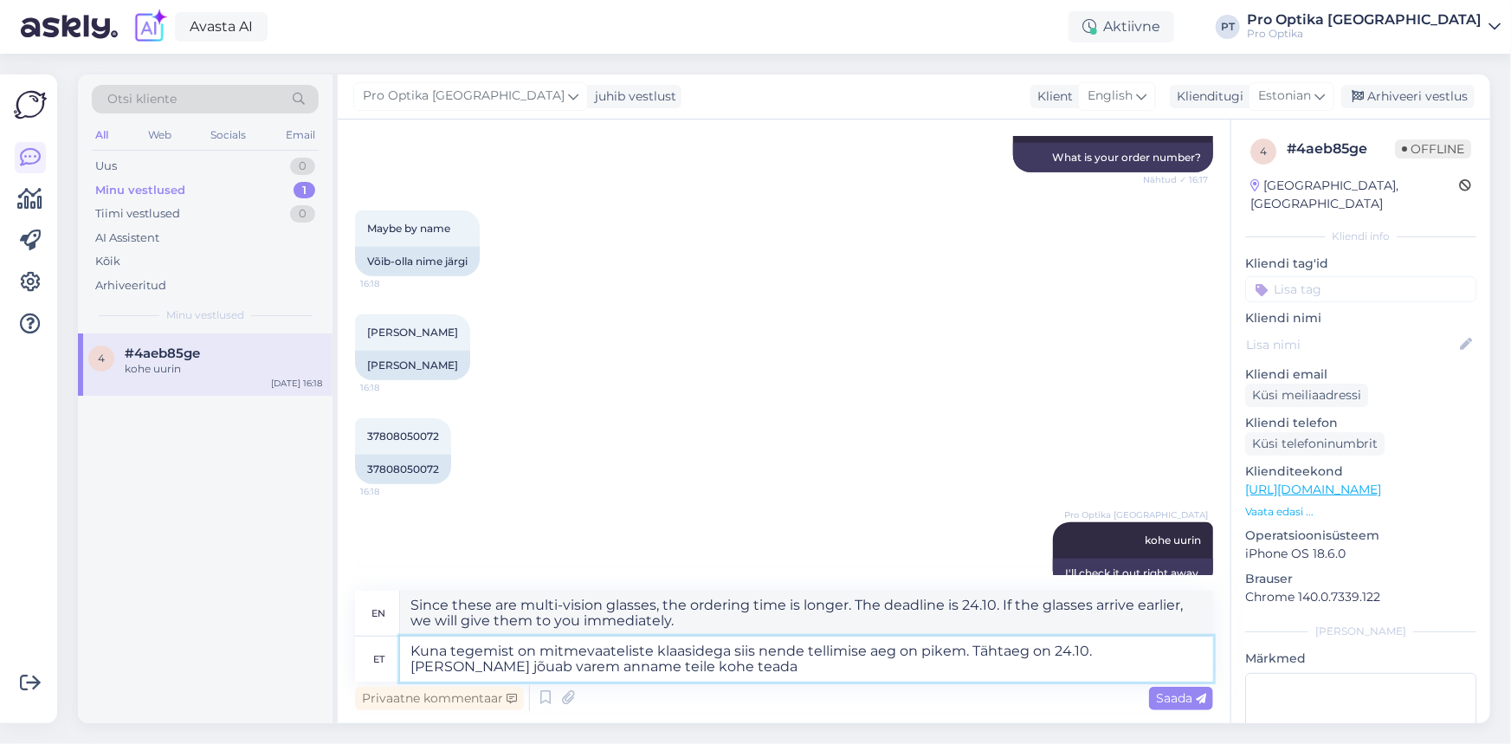
type textarea "Since these are multi-vision glasses, the ordering time is longer. The deadline…"
type textarea "Kuna tegemist on mitmevaateliste klaasidega siis nende tellimise aeg on pikem. …"
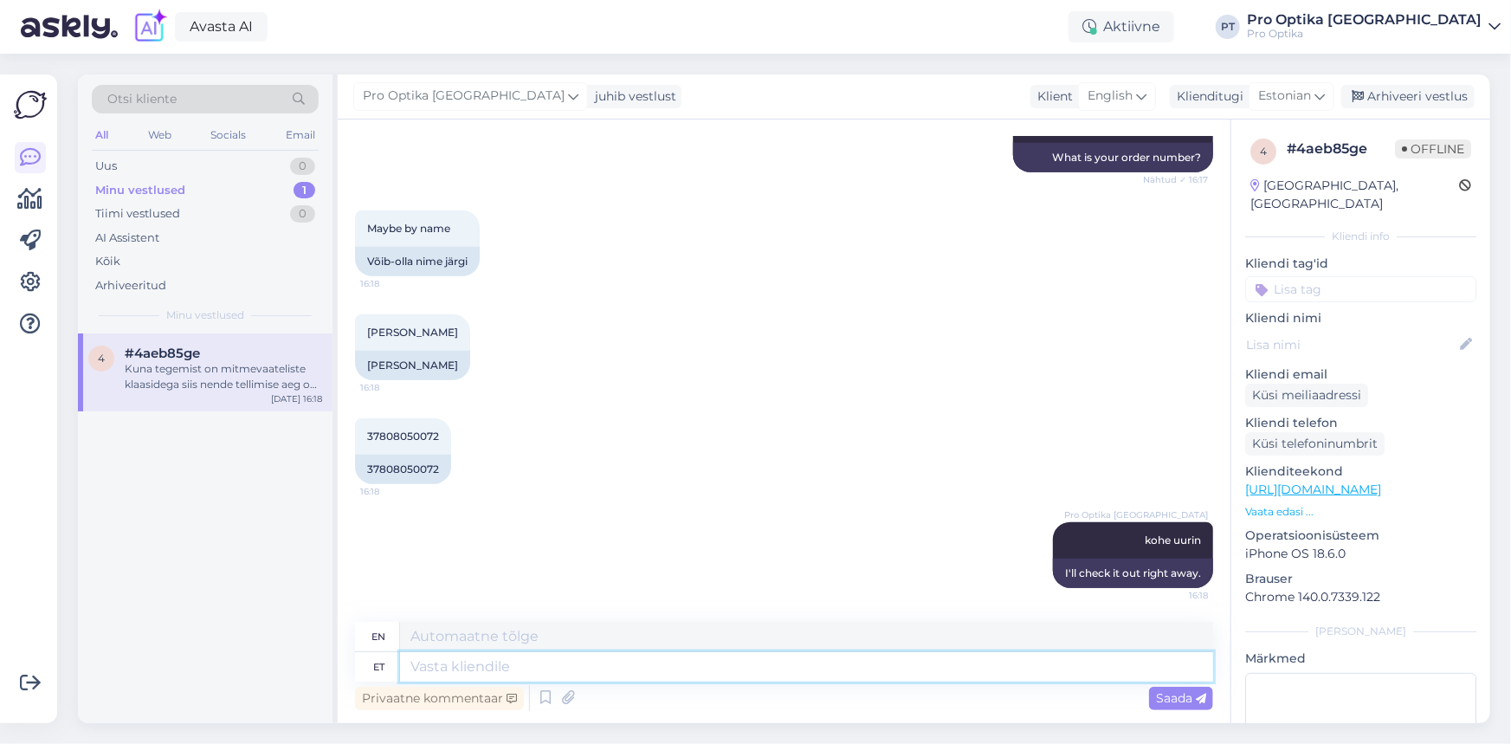
scroll to position [736, 0]
